Goal: Task Accomplishment & Management: Use online tool/utility

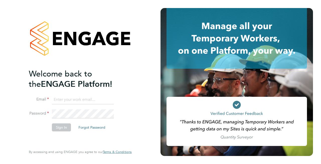
type input "[EMAIL_ADDRESS][PERSON_NAME][DOMAIN_NAME]"
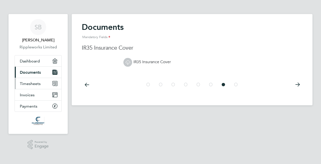
click at [35, 84] on span "Timesheets" at bounding box center [30, 83] width 21 height 5
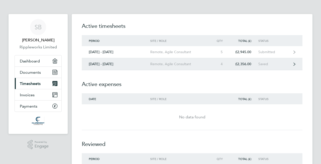
click at [291, 64] on link "25 - 31 Aug 2025 Remote, Agile Consultant 4 £2,356.00 Saved" at bounding box center [192, 64] width 221 height 12
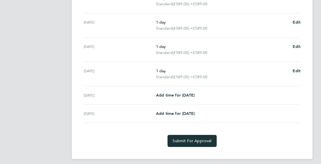
scroll to position [170, 0]
click at [191, 138] on button "Submit For Approval" at bounding box center [192, 141] width 49 height 12
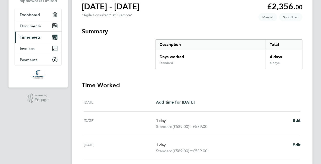
scroll to position [0, 0]
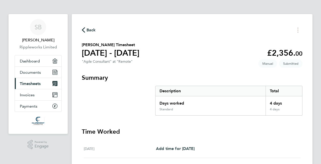
click at [88, 28] on span "Back" at bounding box center [91, 30] width 9 height 6
